Goal: Information Seeking & Learning: Learn about a topic

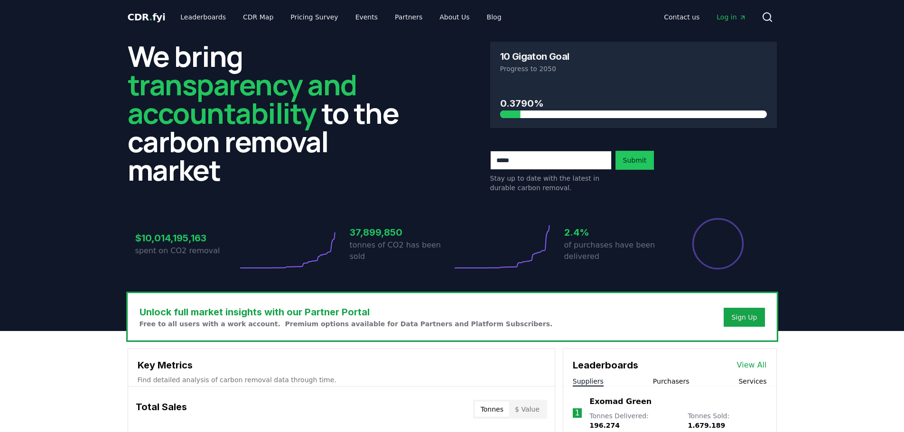
click at [730, 17] on span "Log in" at bounding box center [730, 16] width 29 height 9
click at [248, 18] on link "CDR Map" at bounding box center [258, 17] width 46 height 17
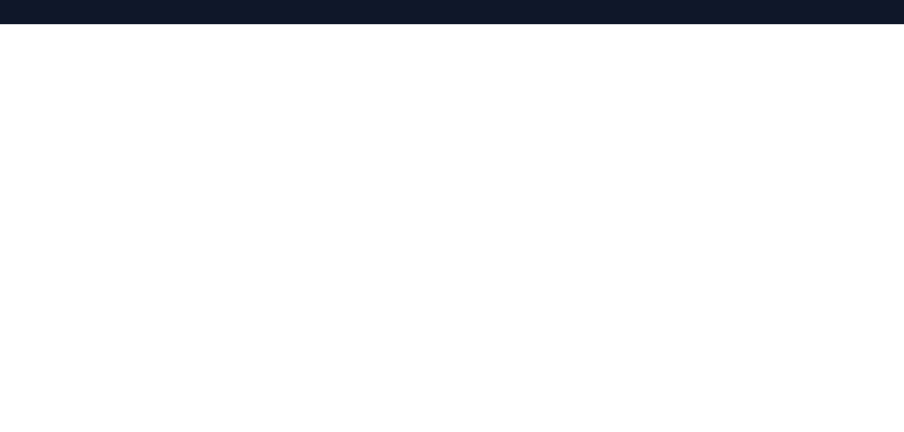
scroll to position [102, 0]
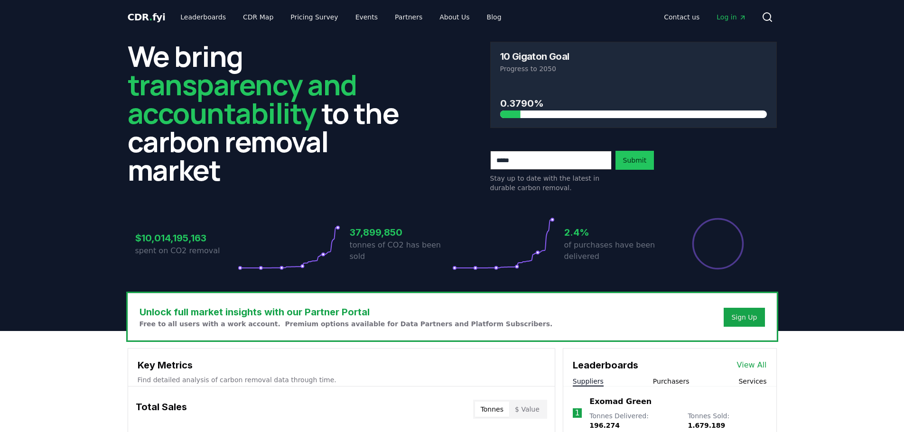
click at [730, 17] on span "Log in" at bounding box center [730, 16] width 29 height 9
click at [769, 14] on circle at bounding box center [767, 17] width 8 height 8
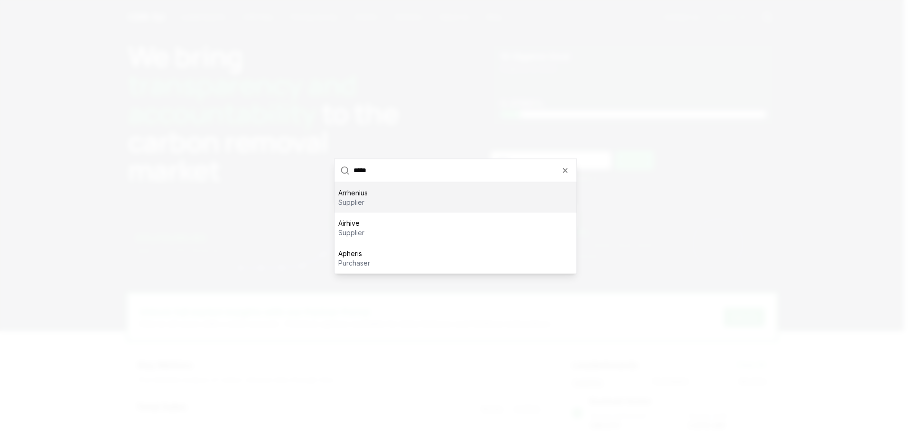
type input "*****"
click at [359, 194] on p "Arrhenius" at bounding box center [352, 192] width 29 height 9
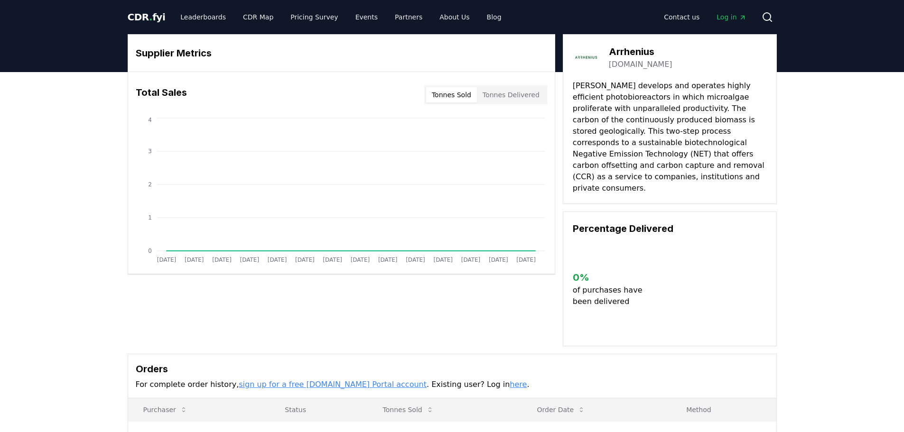
click at [522, 97] on button "Tonnes Delivered" at bounding box center [511, 94] width 68 height 15
click at [443, 96] on button "Tonnes Sold" at bounding box center [451, 94] width 51 height 15
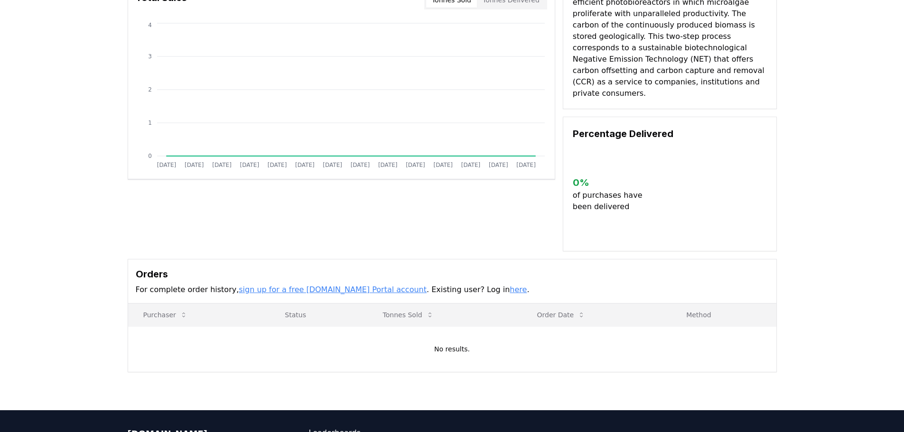
scroll to position [224, 0]
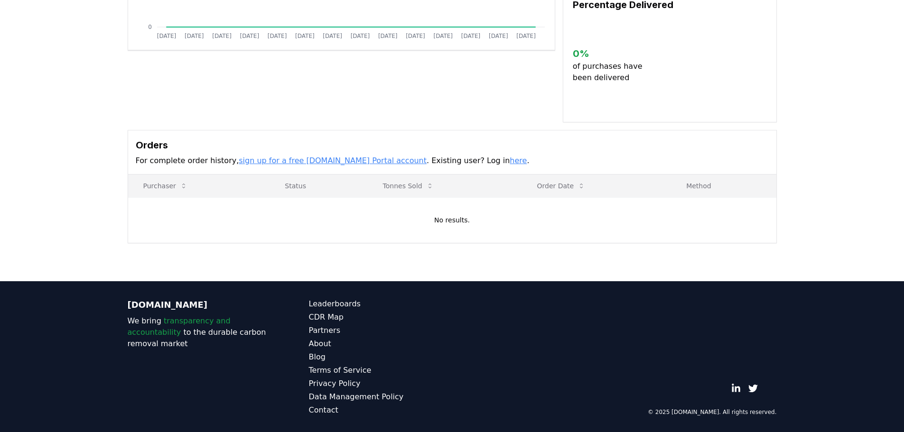
click at [277, 156] on link "sign up for a free [DOMAIN_NAME] Portal account" at bounding box center [333, 160] width 188 height 9
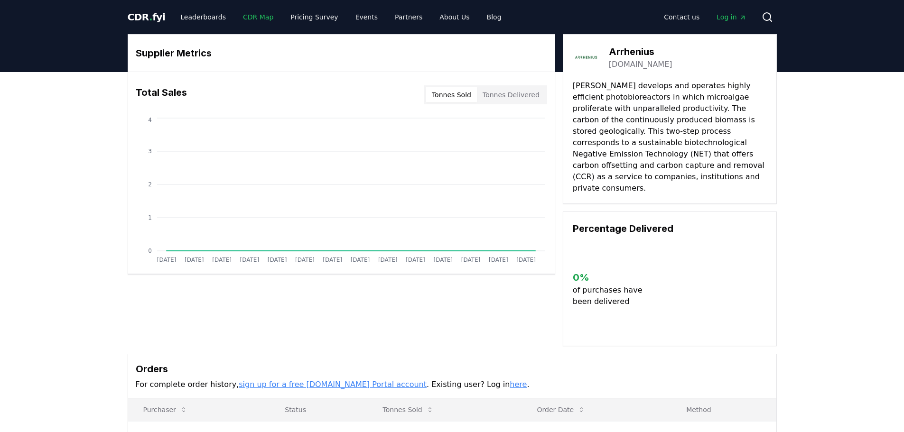
click at [242, 20] on link "CDR Map" at bounding box center [258, 17] width 46 height 17
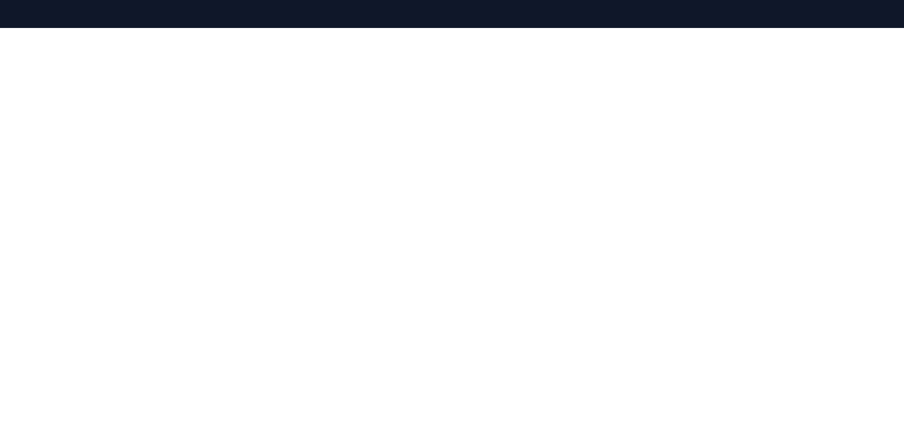
scroll to position [102, 0]
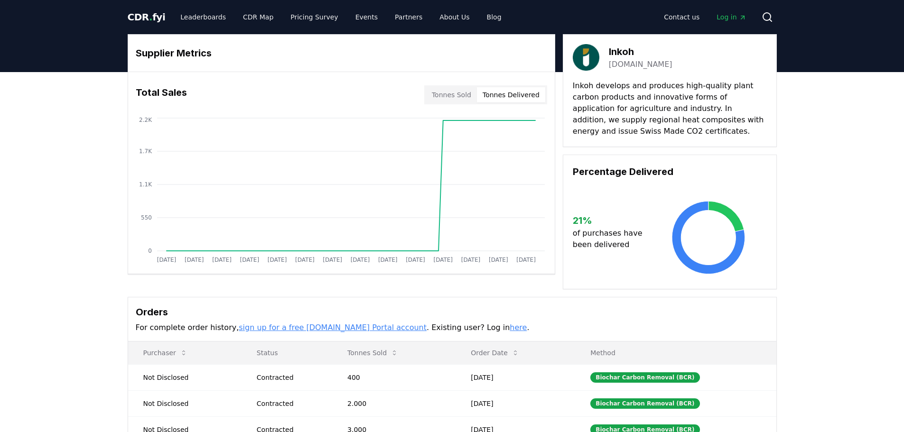
click at [508, 94] on button "Tonnes Delivered" at bounding box center [511, 94] width 68 height 15
click at [450, 93] on button "Tonnes Sold" at bounding box center [451, 94] width 51 height 15
click at [512, 96] on button "Tonnes Delivered" at bounding box center [511, 94] width 68 height 15
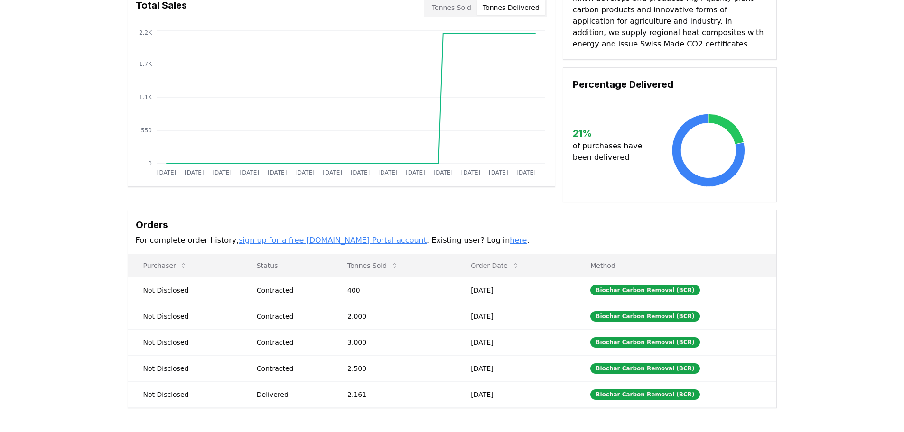
scroll to position [92, 0]
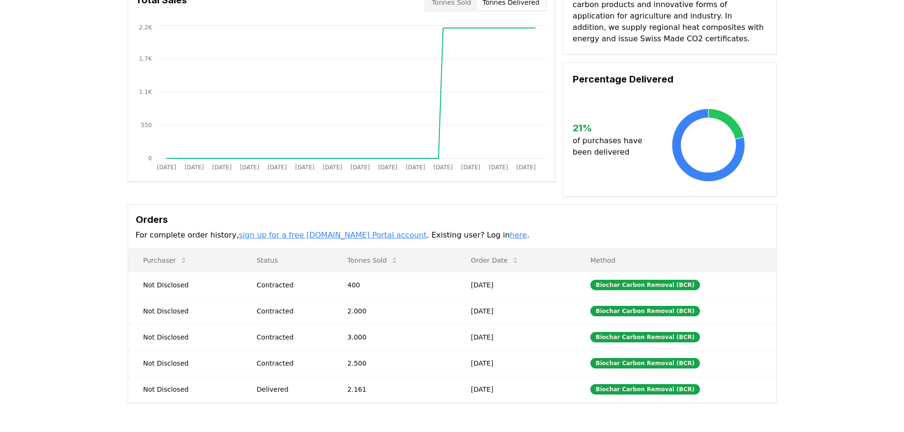
drag, startPoint x: 816, startPoint y: 211, endPoint x: 817, endPoint y: 224, distance: 13.8
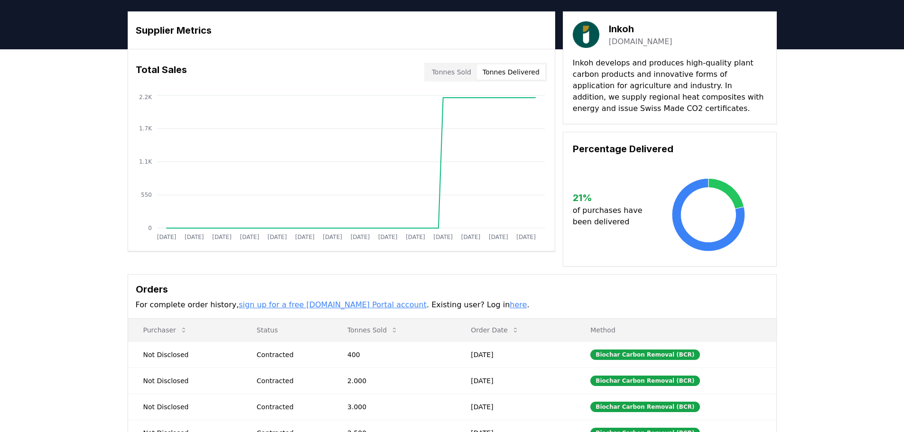
scroll to position [0, 0]
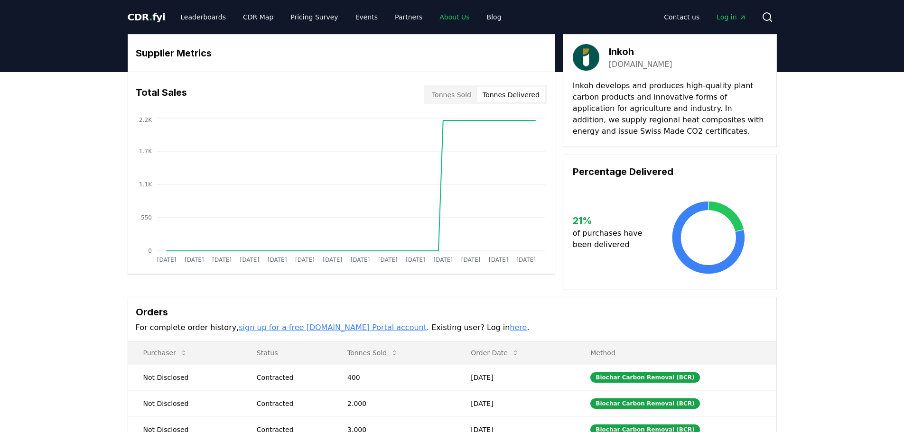
click at [432, 18] on link "About Us" at bounding box center [454, 17] width 45 height 17
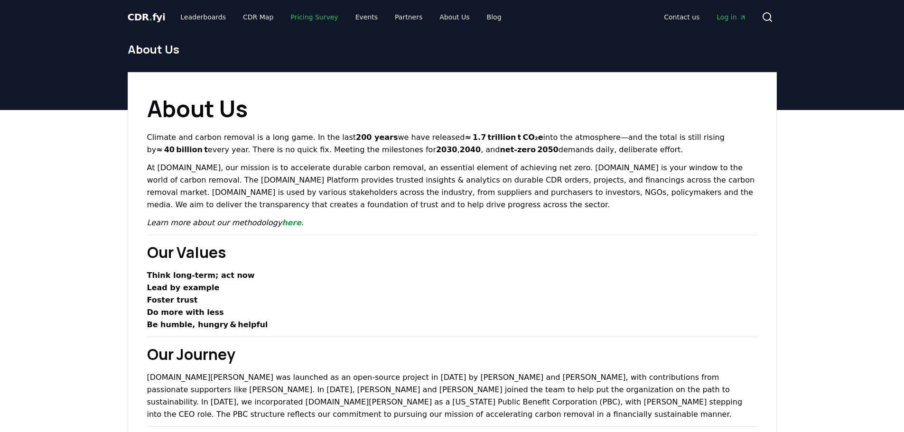
click at [303, 19] on link "Pricing Survey" at bounding box center [314, 17] width 63 height 17
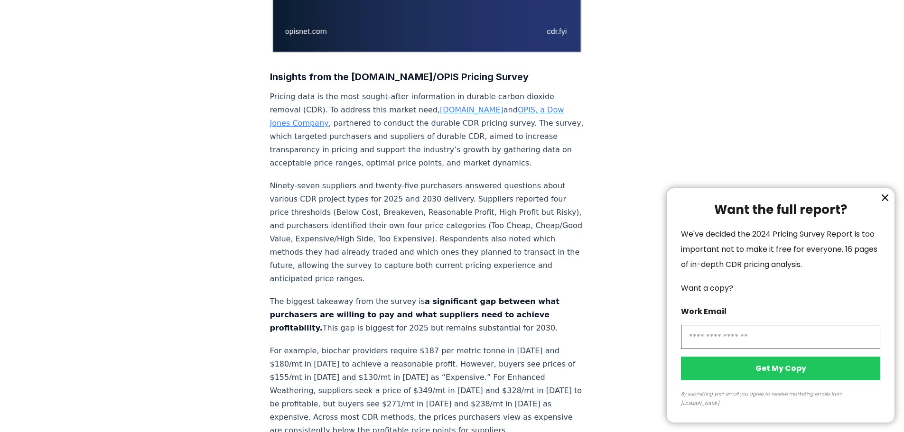
scroll to position [285, 0]
click at [884, 203] on icon "information" at bounding box center [884, 197] width 11 height 11
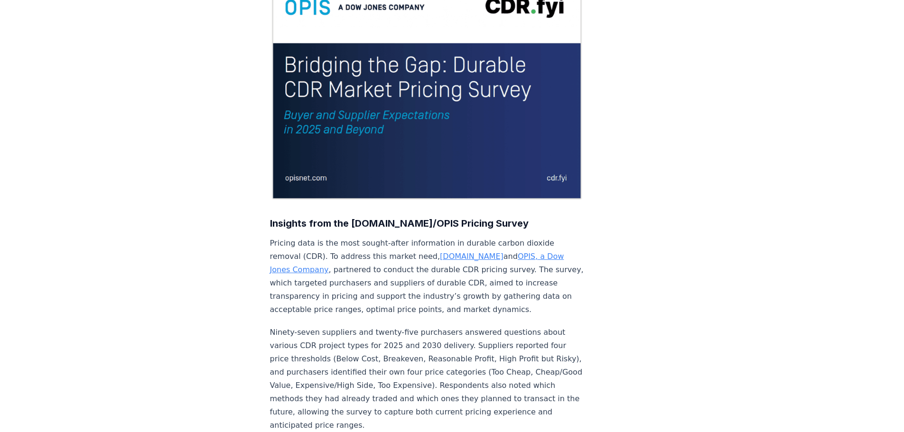
scroll to position [0, 0]
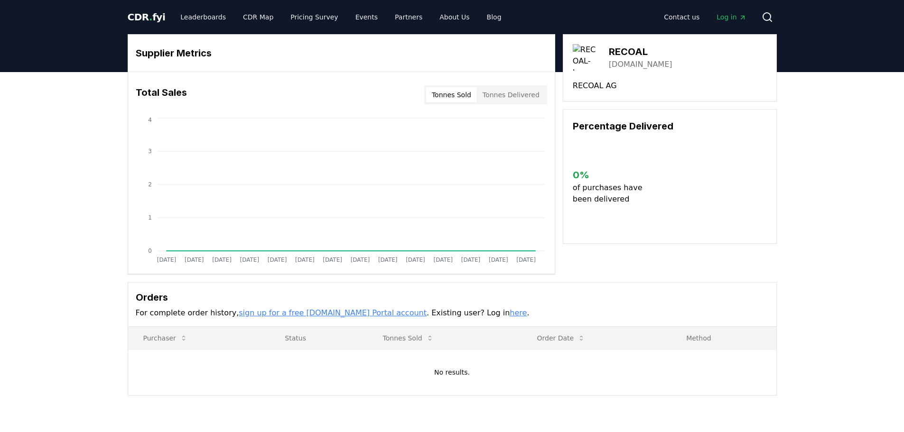
click at [504, 92] on button "Tonnes Delivered" at bounding box center [511, 94] width 68 height 15
click at [468, 92] on button "Tonnes Sold" at bounding box center [451, 94] width 51 height 15
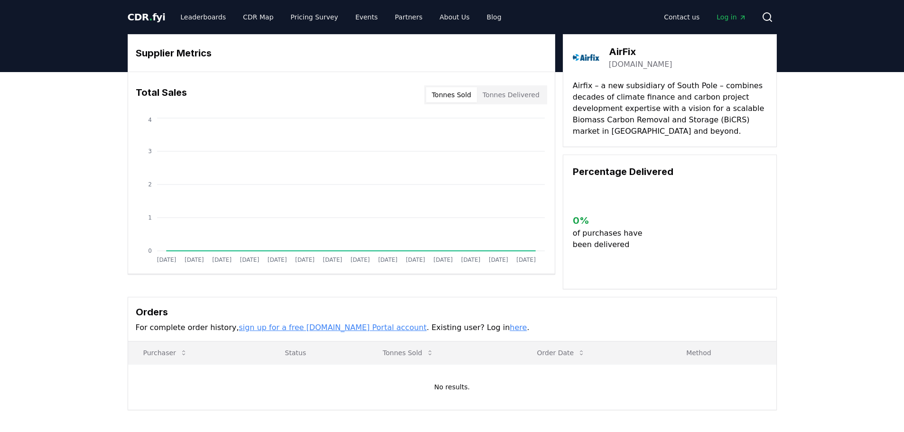
click at [505, 90] on button "Tonnes Delivered" at bounding box center [511, 94] width 68 height 15
click at [460, 92] on button "Tonnes Sold" at bounding box center [451, 94] width 51 height 15
click at [352, 20] on link "Events" at bounding box center [366, 17] width 37 height 17
